Goal: Information Seeking & Learning: Find contact information

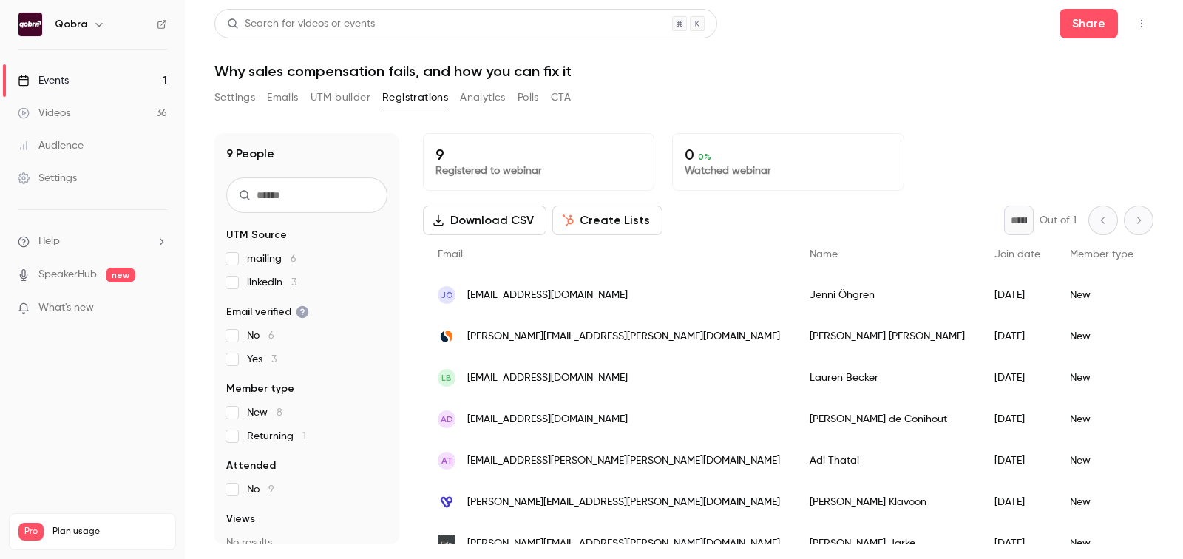
scroll to position [101, 0]
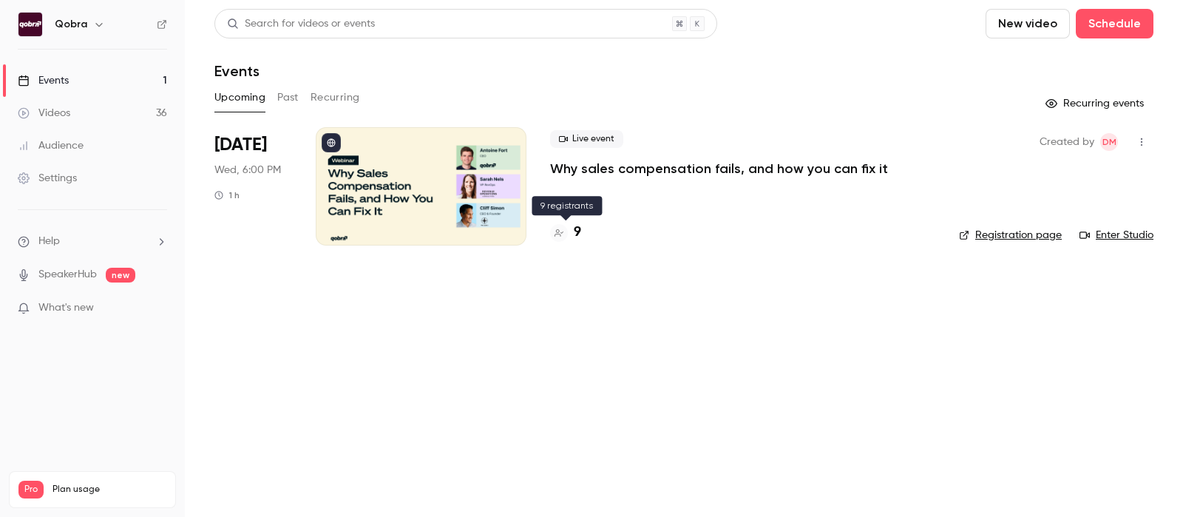
click at [573, 234] on div "9" at bounding box center [565, 232] width 31 height 20
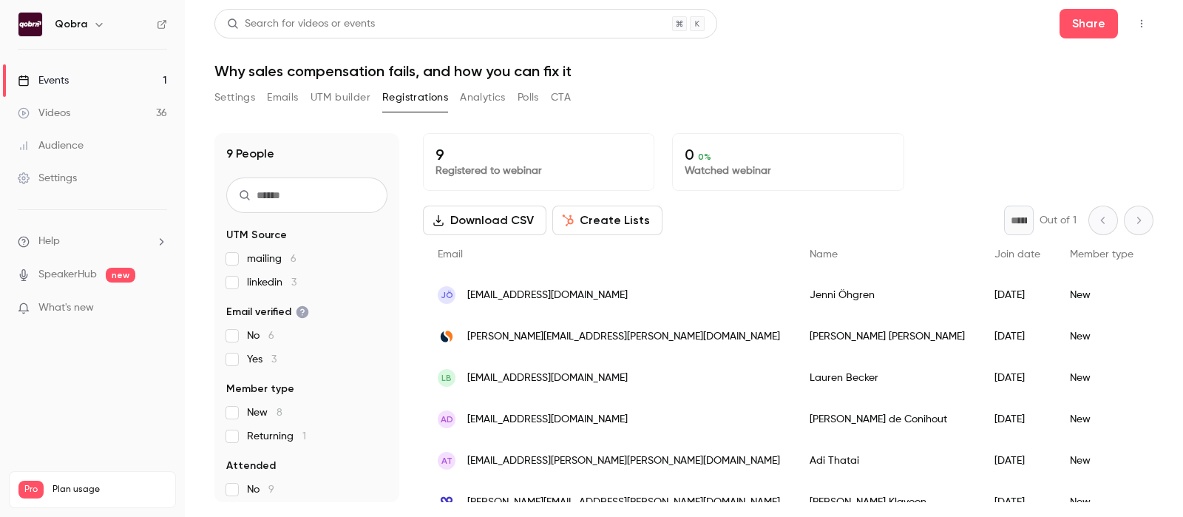
click at [268, 284] on span "linkedin 3" at bounding box center [272, 282] width 50 height 15
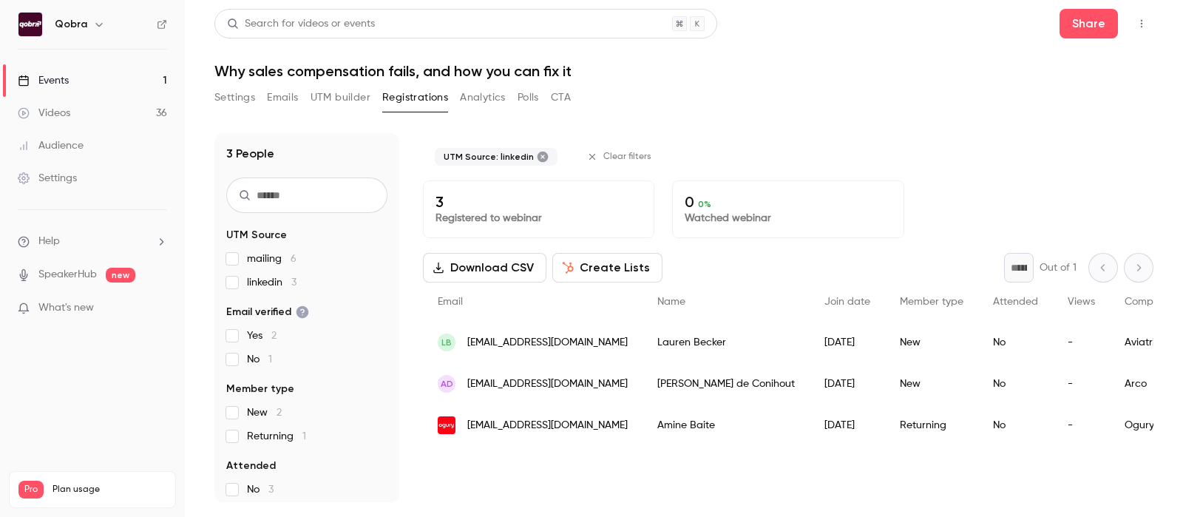
click at [247, 281] on span "linkedin 3" at bounding box center [272, 282] width 50 height 15
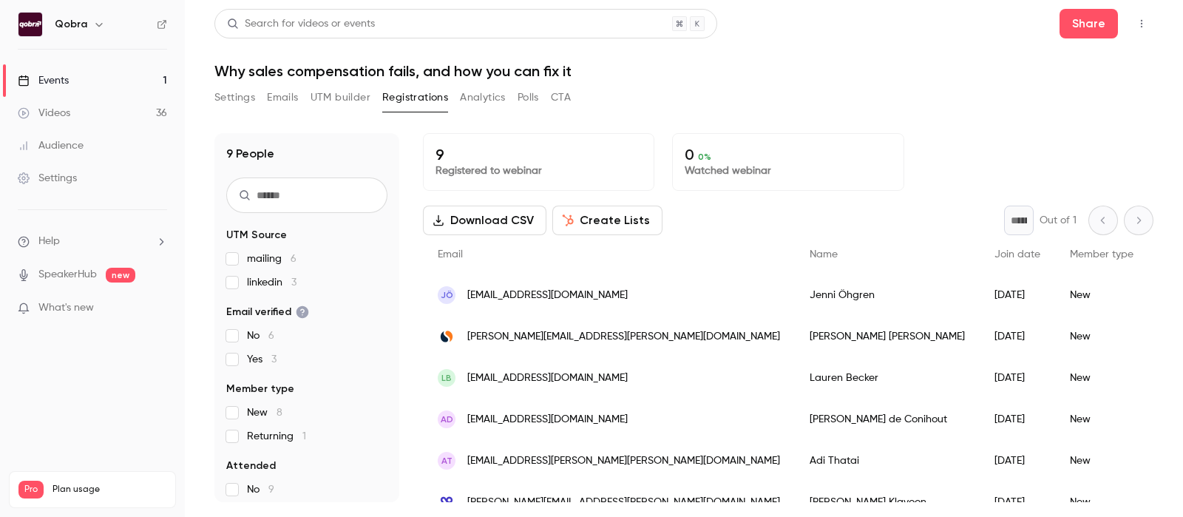
click at [241, 252] on label "mailing 6" at bounding box center [306, 258] width 161 height 15
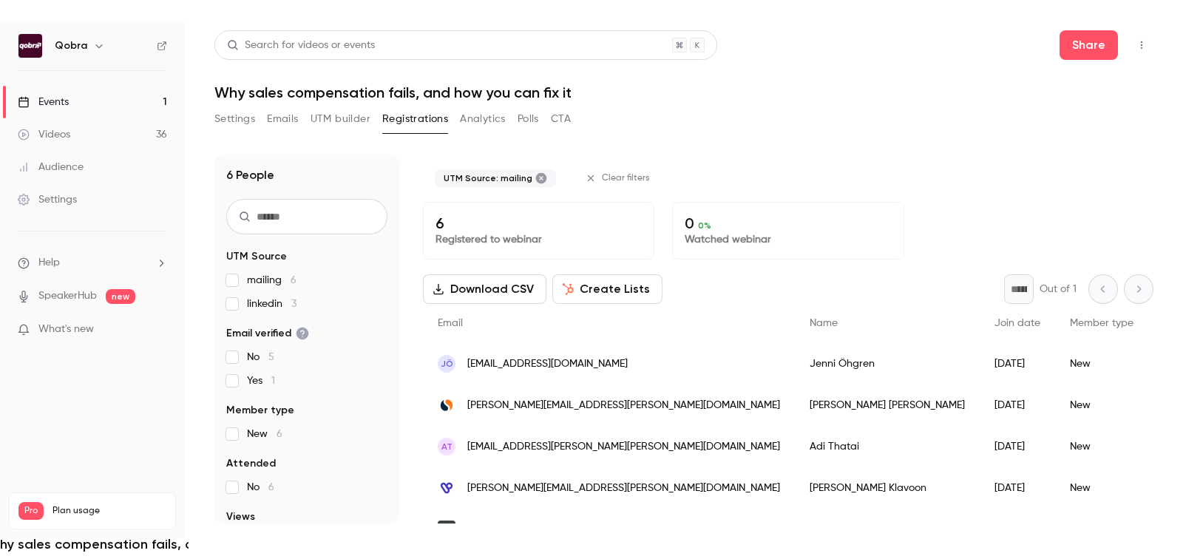
scroll to position [67, 0]
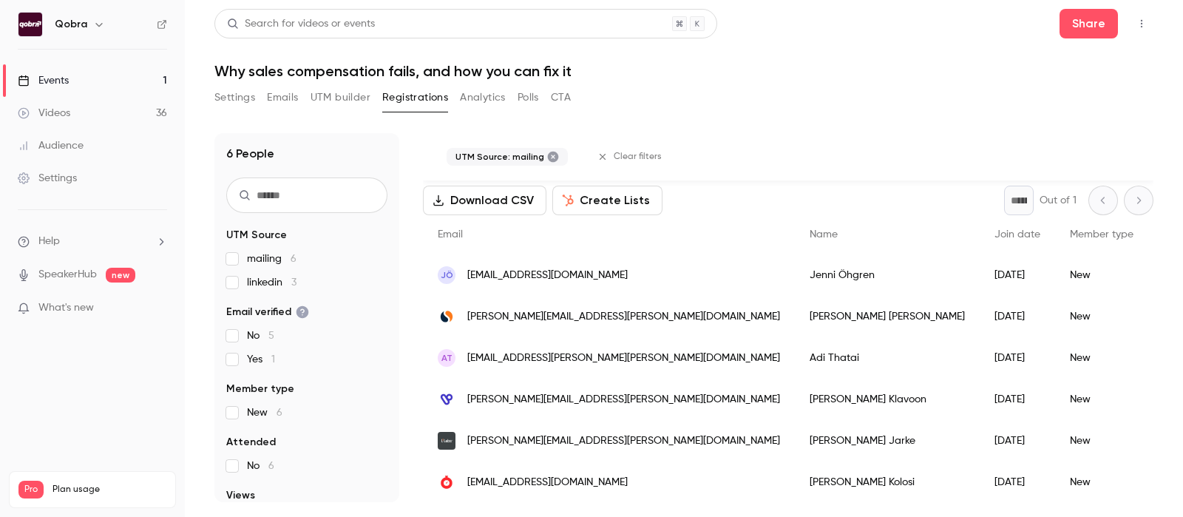
click at [795, 320] on div "[PERSON_NAME]" at bounding box center [887, 316] width 185 height 41
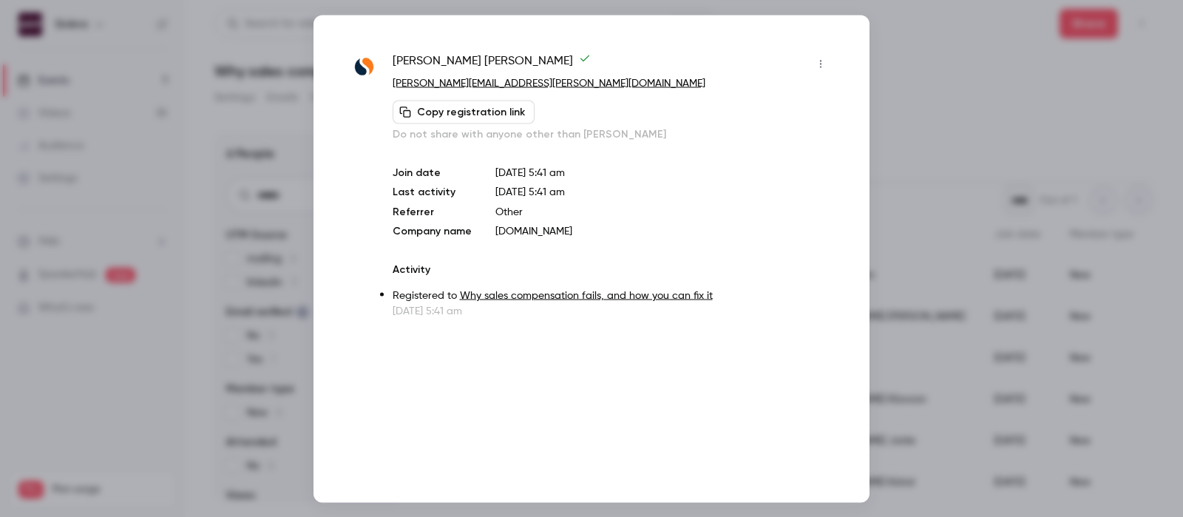
click at [426, 57] on span "[PERSON_NAME]" at bounding box center [491, 64] width 198 height 24
copy div "[PERSON_NAME]"
click at [285, 174] on div at bounding box center [591, 258] width 1183 height 517
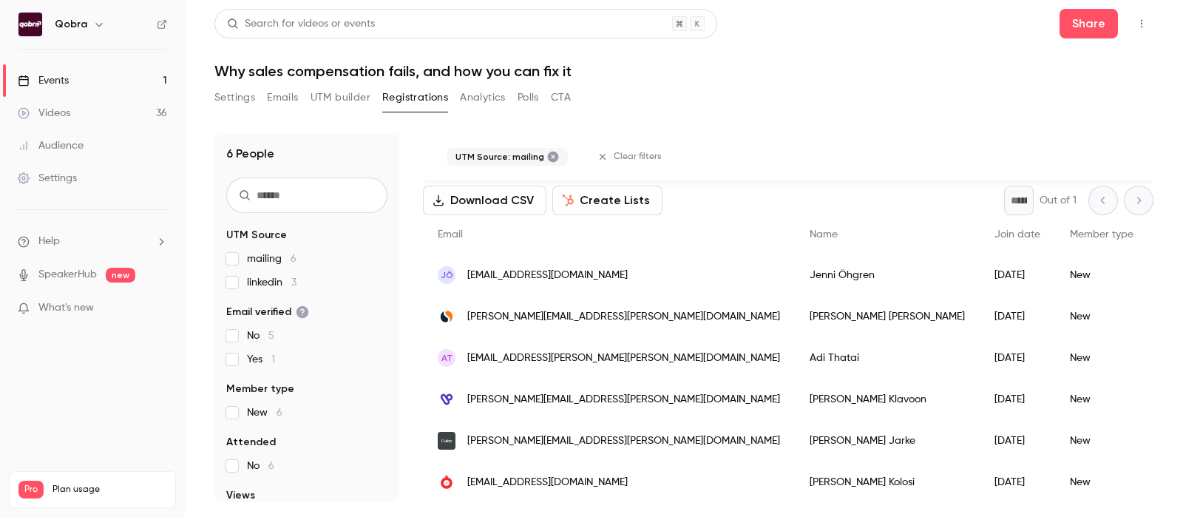
click at [486, 270] on span "[EMAIL_ADDRESS][DOMAIN_NAME]" at bounding box center [547, 276] width 160 height 16
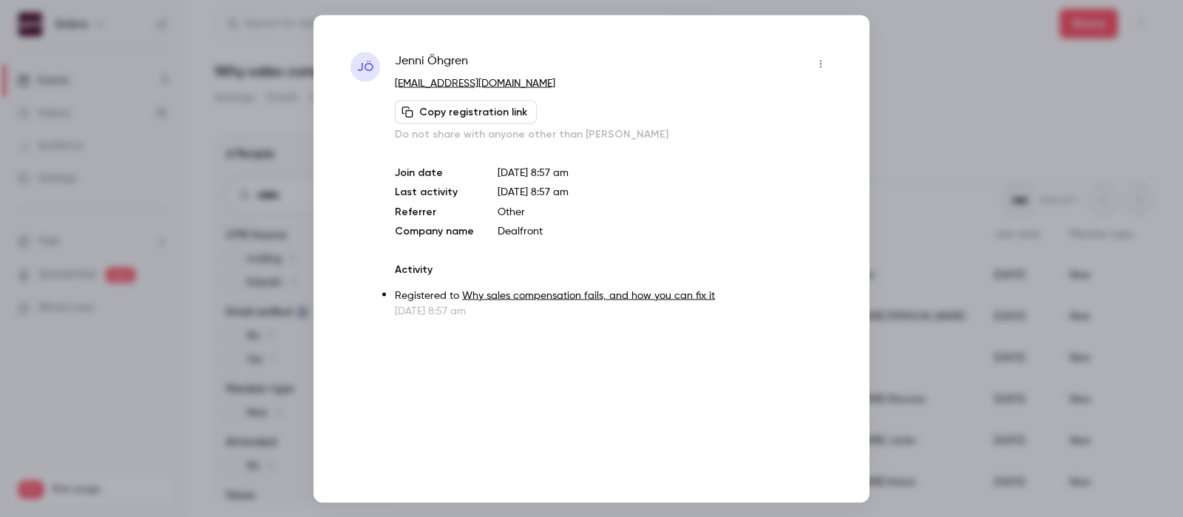
click at [443, 58] on span "[PERSON_NAME]" at bounding box center [431, 64] width 73 height 24
copy div "[PERSON_NAME]"
click at [956, 176] on div at bounding box center [591, 258] width 1183 height 517
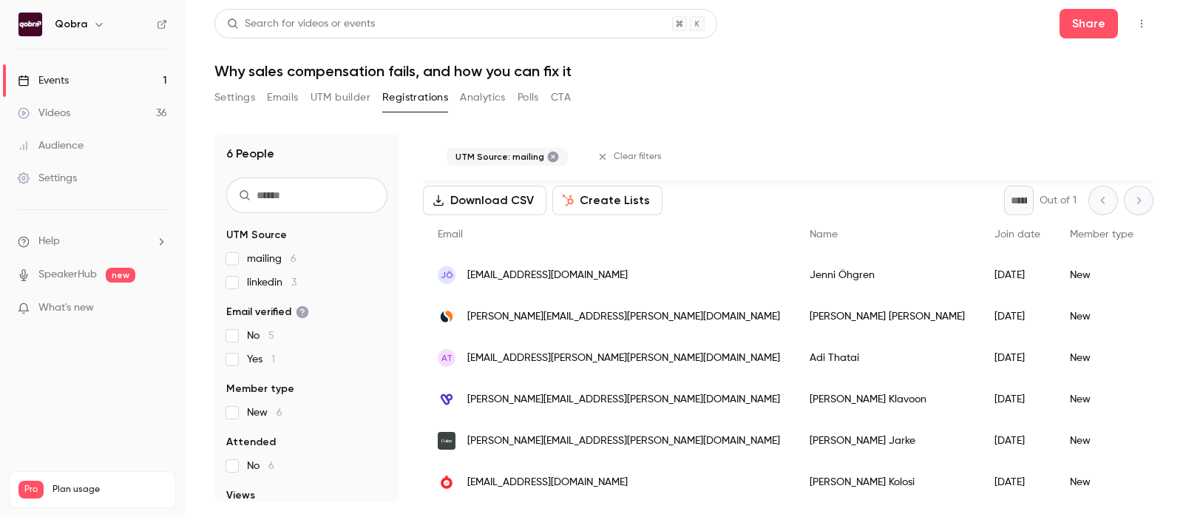
click at [524, 353] on span "[EMAIL_ADDRESS][PERSON_NAME][PERSON_NAME][DOMAIN_NAME]" at bounding box center [623, 358] width 313 height 16
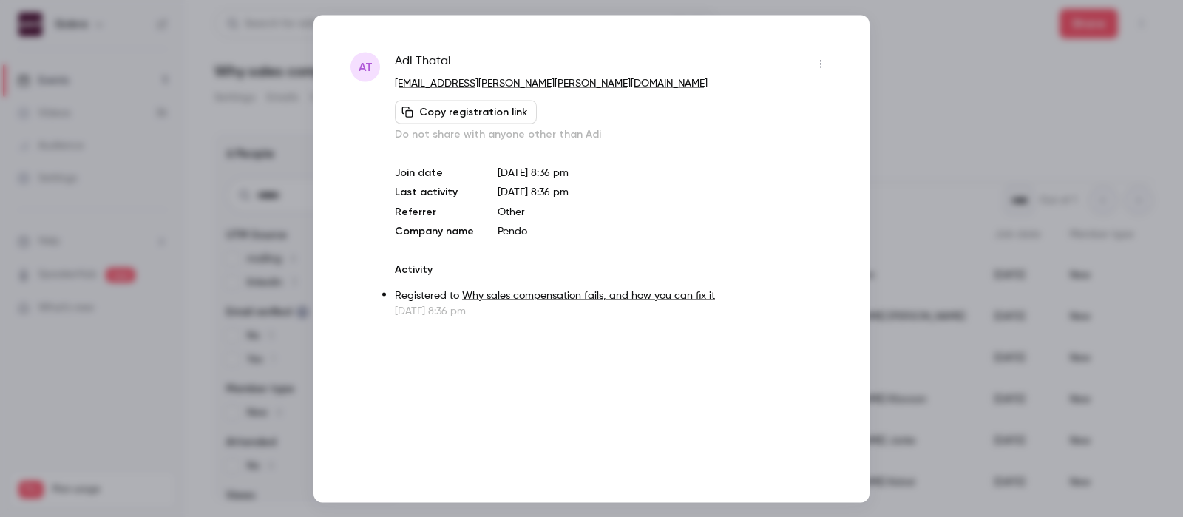
click at [446, 61] on span "[PERSON_NAME]" at bounding box center [423, 64] width 56 height 24
copy div "[PERSON_NAME]"
click at [904, 52] on div at bounding box center [591, 258] width 1183 height 517
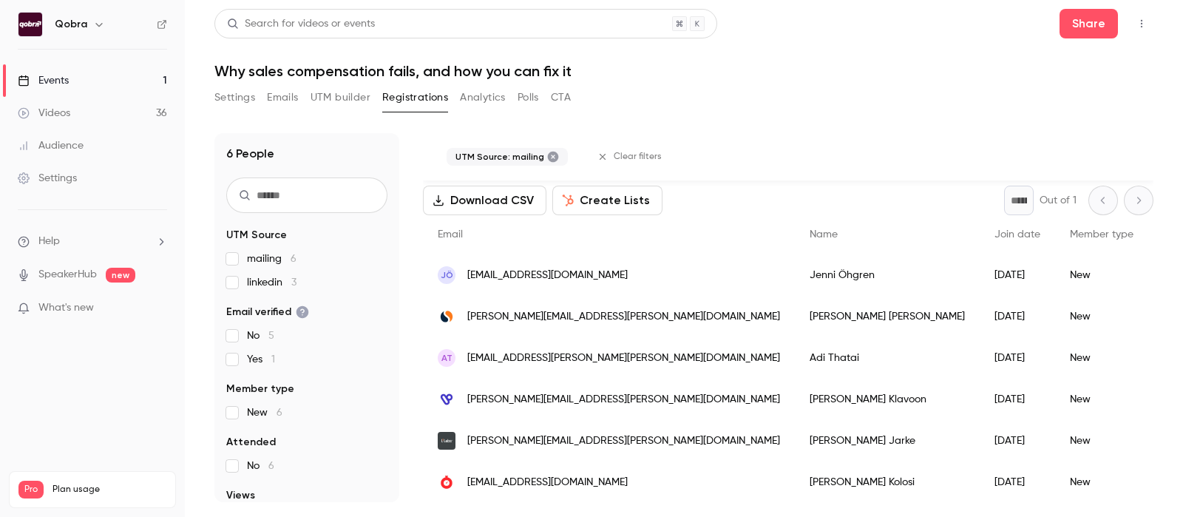
click at [490, 398] on span "[PERSON_NAME][EMAIL_ADDRESS][PERSON_NAME][DOMAIN_NAME]" at bounding box center [623, 400] width 313 height 16
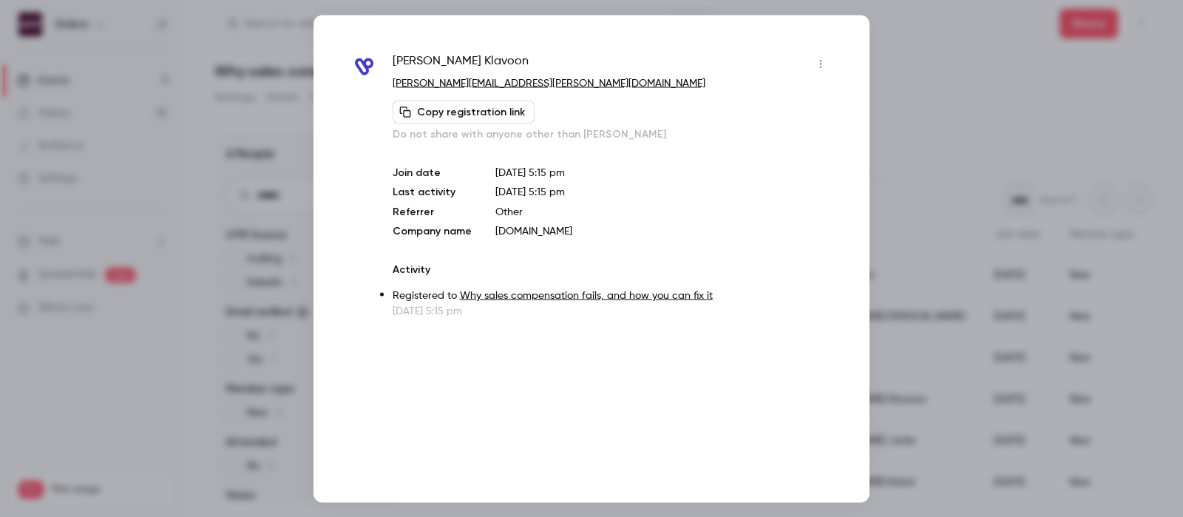
click at [445, 54] on span "[PERSON_NAME]" at bounding box center [460, 64] width 136 height 24
copy div "[PERSON_NAME]"
click at [917, 206] on div at bounding box center [591, 258] width 1183 height 517
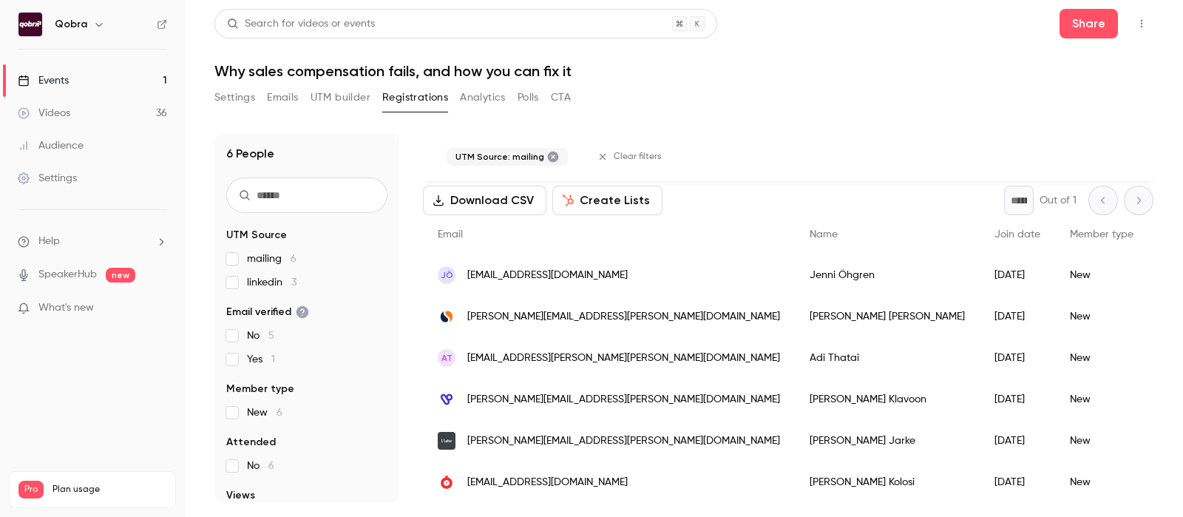
click at [526, 446] on span "[PERSON_NAME][EMAIL_ADDRESS][PERSON_NAME][DOMAIN_NAME]" at bounding box center [623, 441] width 313 height 16
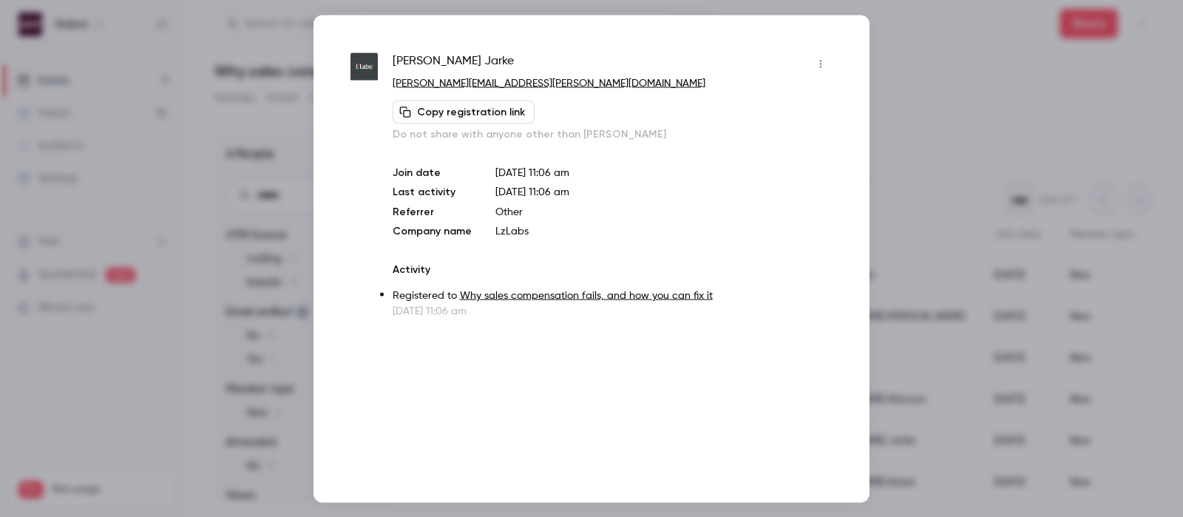
click at [466, 60] on span "[PERSON_NAME]" at bounding box center [452, 64] width 121 height 24
copy div "[PERSON_NAME]"
click at [961, 193] on div at bounding box center [591, 258] width 1183 height 517
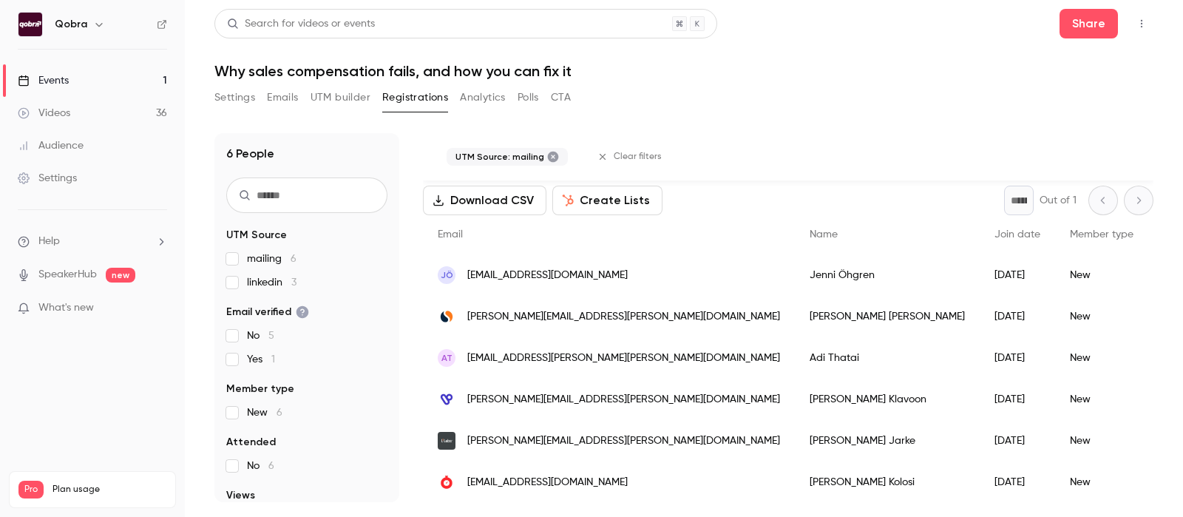
click at [514, 482] on span "[EMAIL_ADDRESS][DOMAIN_NAME]" at bounding box center [547, 483] width 160 height 16
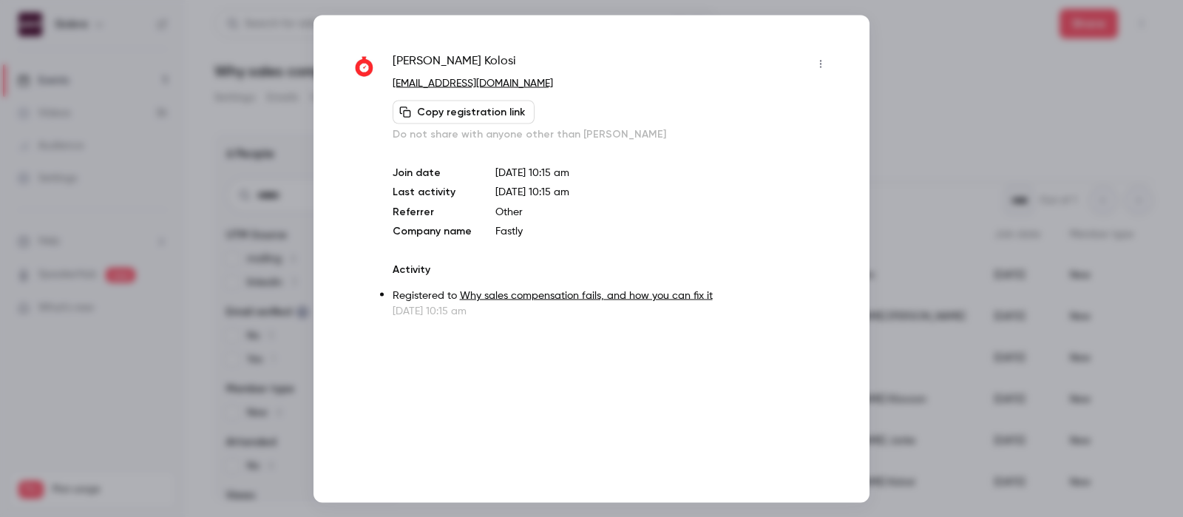
click at [442, 52] on span "[PERSON_NAME]" at bounding box center [453, 64] width 123 height 24
copy div "[PERSON_NAME]"
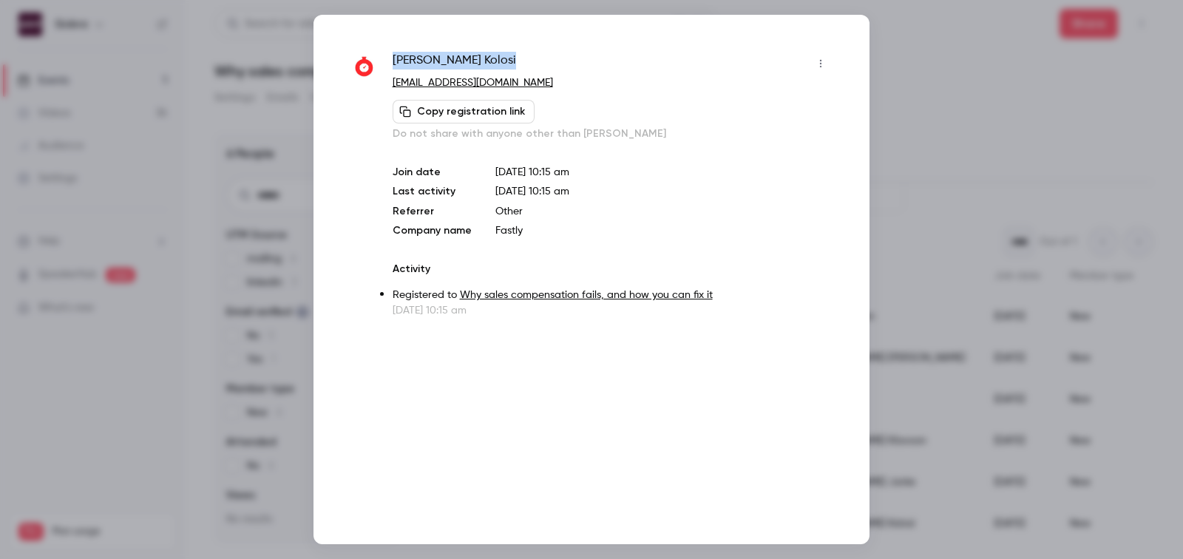
scroll to position [24, 0]
click at [1018, 85] on div at bounding box center [591, 279] width 1183 height 559
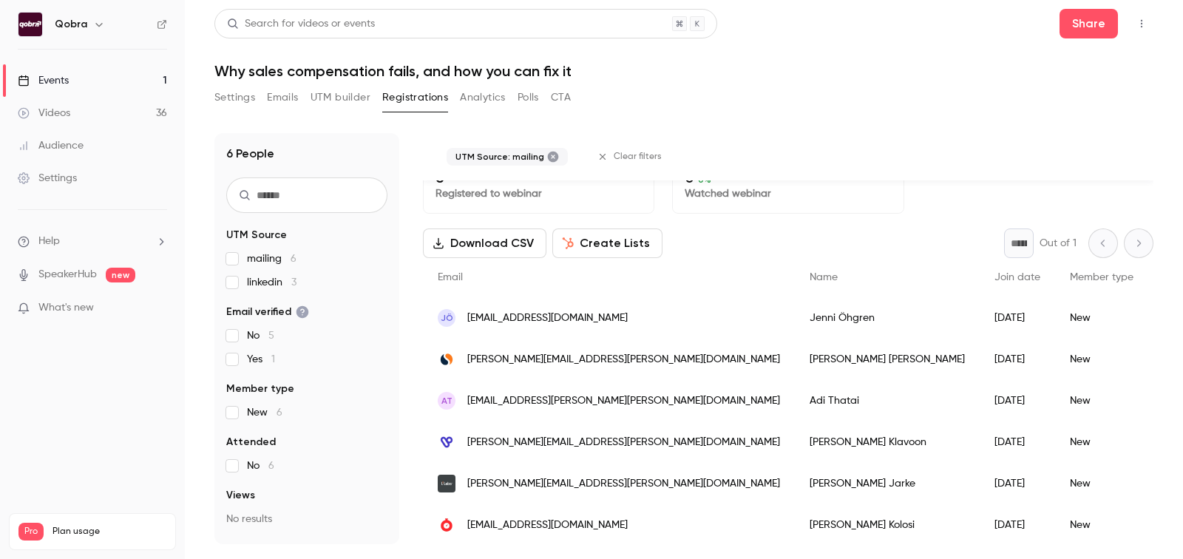
click at [264, 280] on span "linkedin 3" at bounding box center [272, 282] width 50 height 15
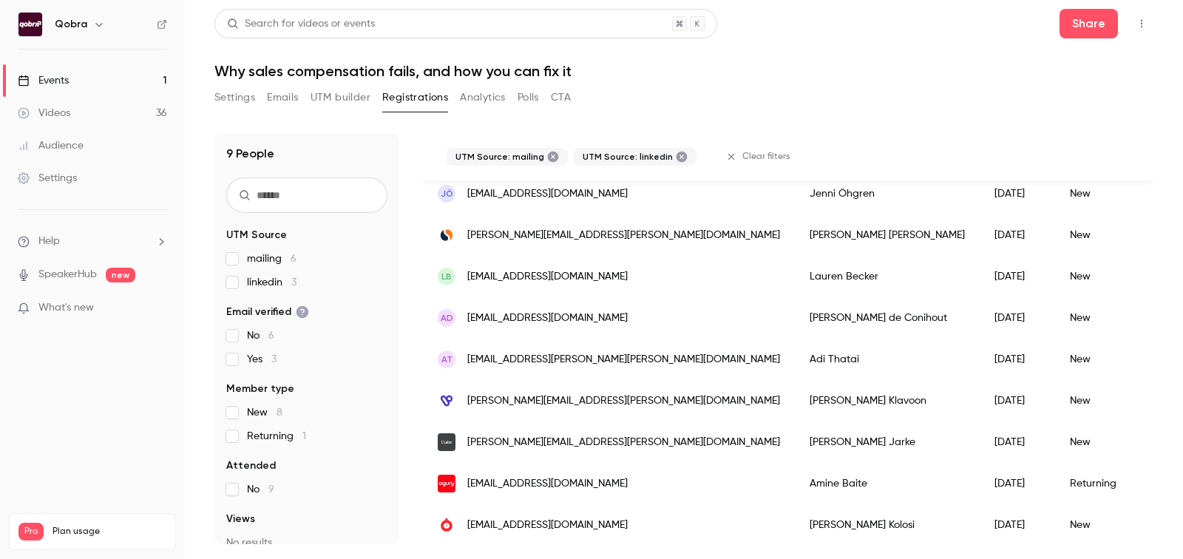
scroll to position [0, 0]
